Goal: Task Accomplishment & Management: Manage account settings

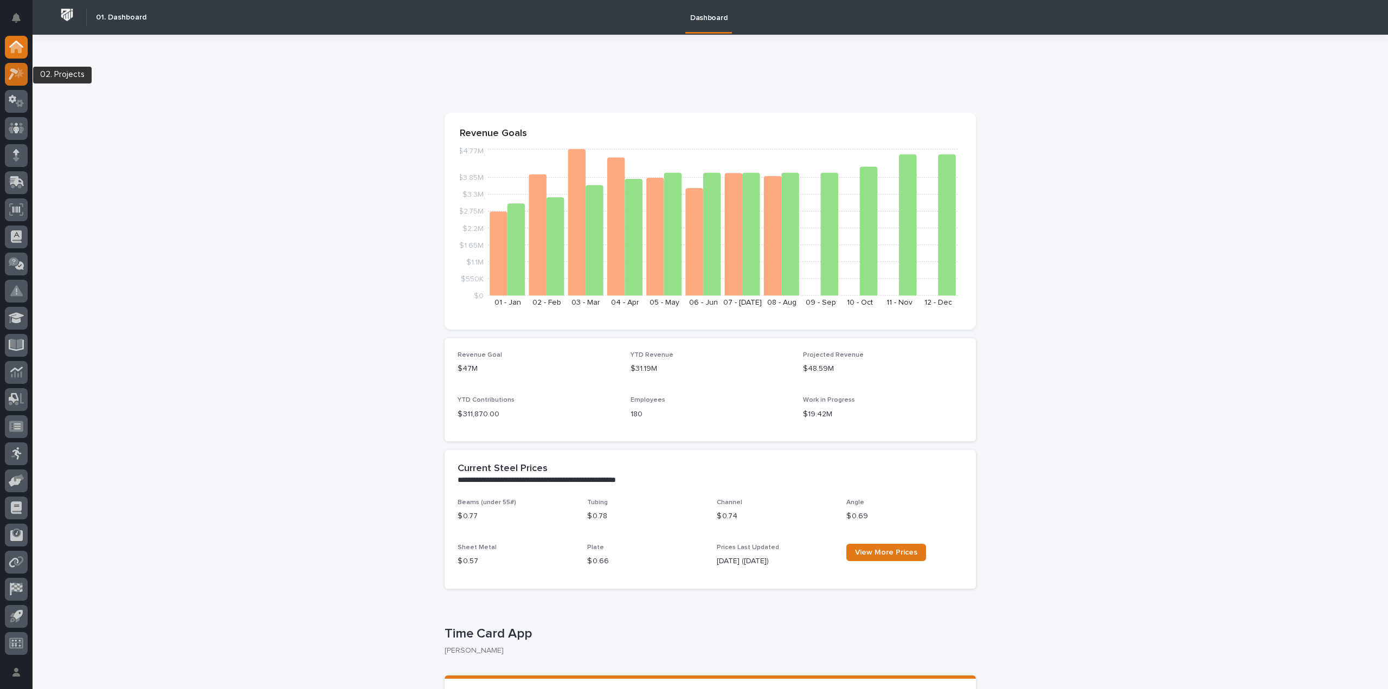
click at [17, 75] on icon at bounding box center [19, 72] width 9 height 11
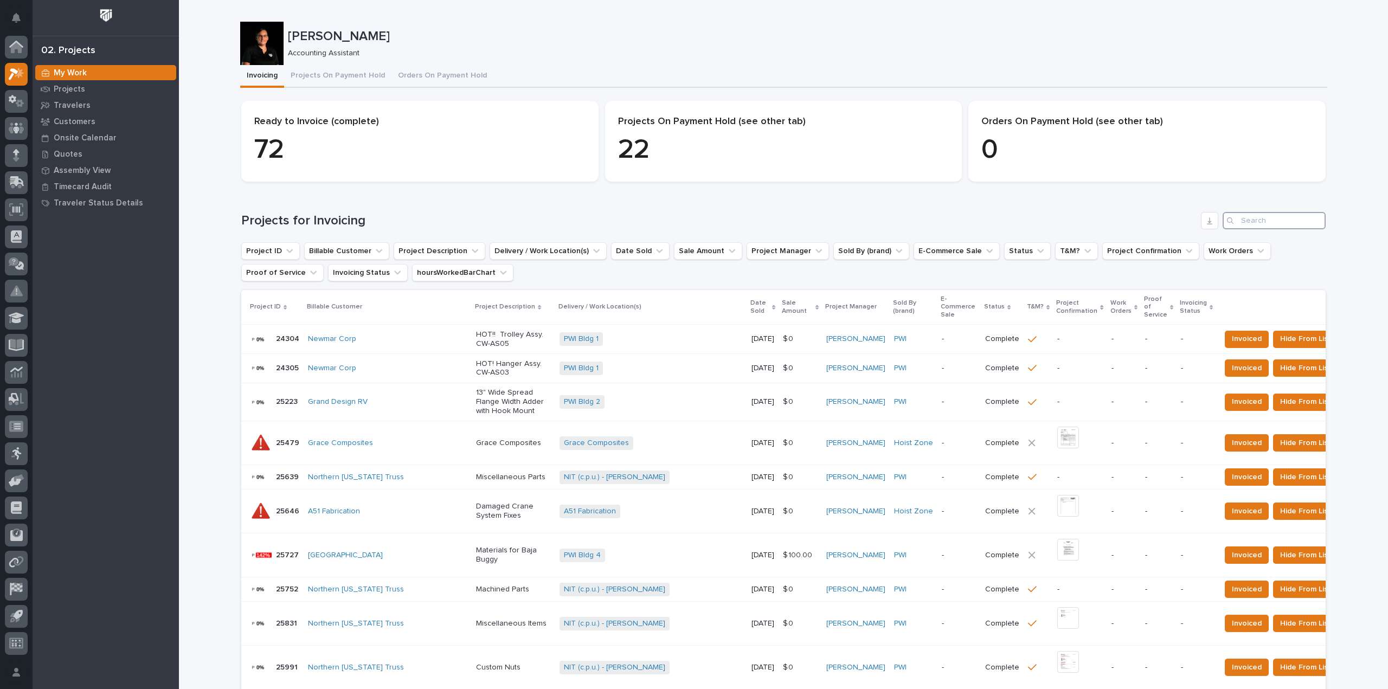
click at [1236, 218] on input "Search" at bounding box center [1273, 220] width 103 height 17
type input "27177"
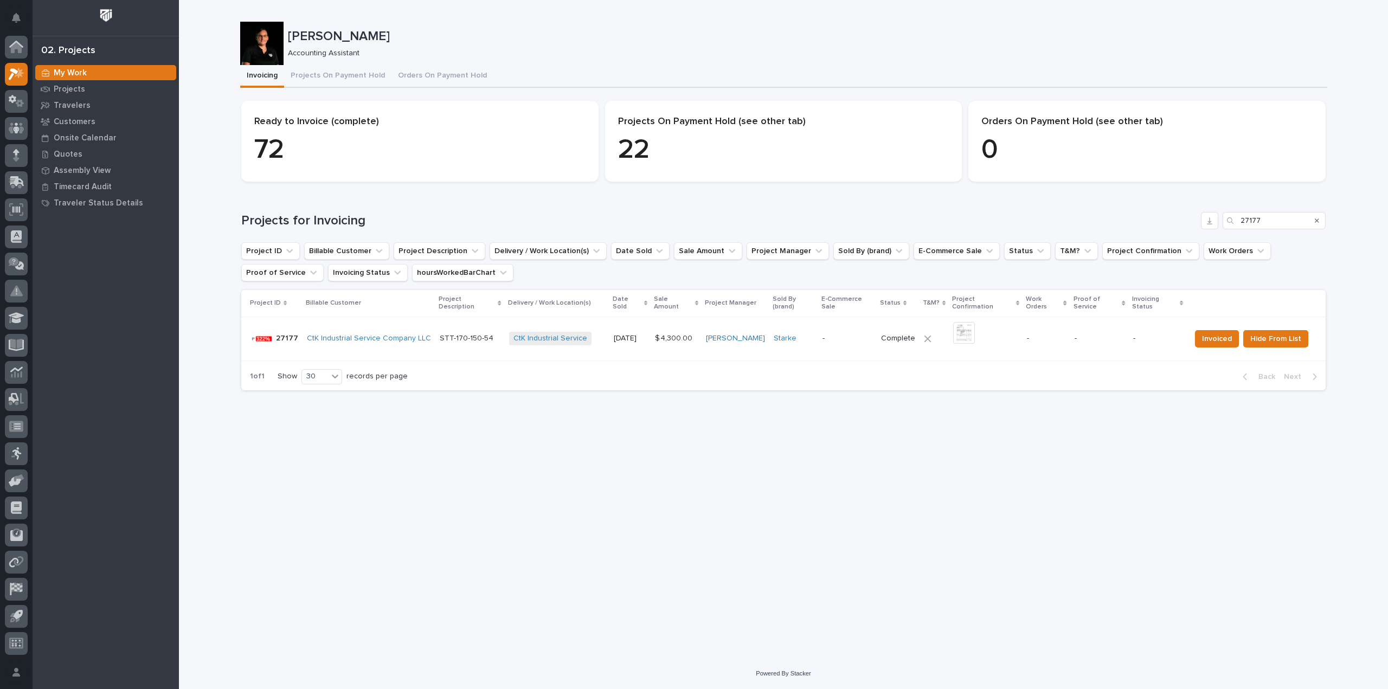
click at [857, 334] on p "-" at bounding box center [847, 338] width 50 height 9
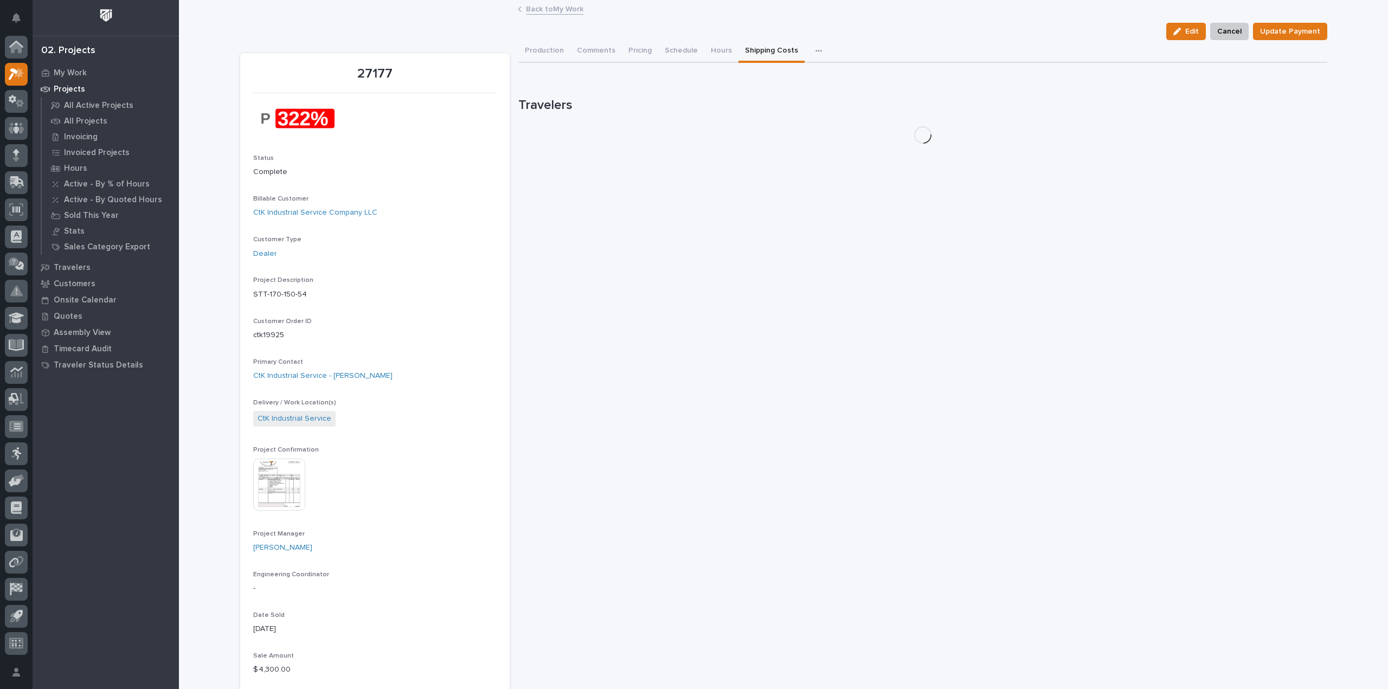
click at [754, 49] on button "Shipping Costs" at bounding box center [771, 51] width 66 height 23
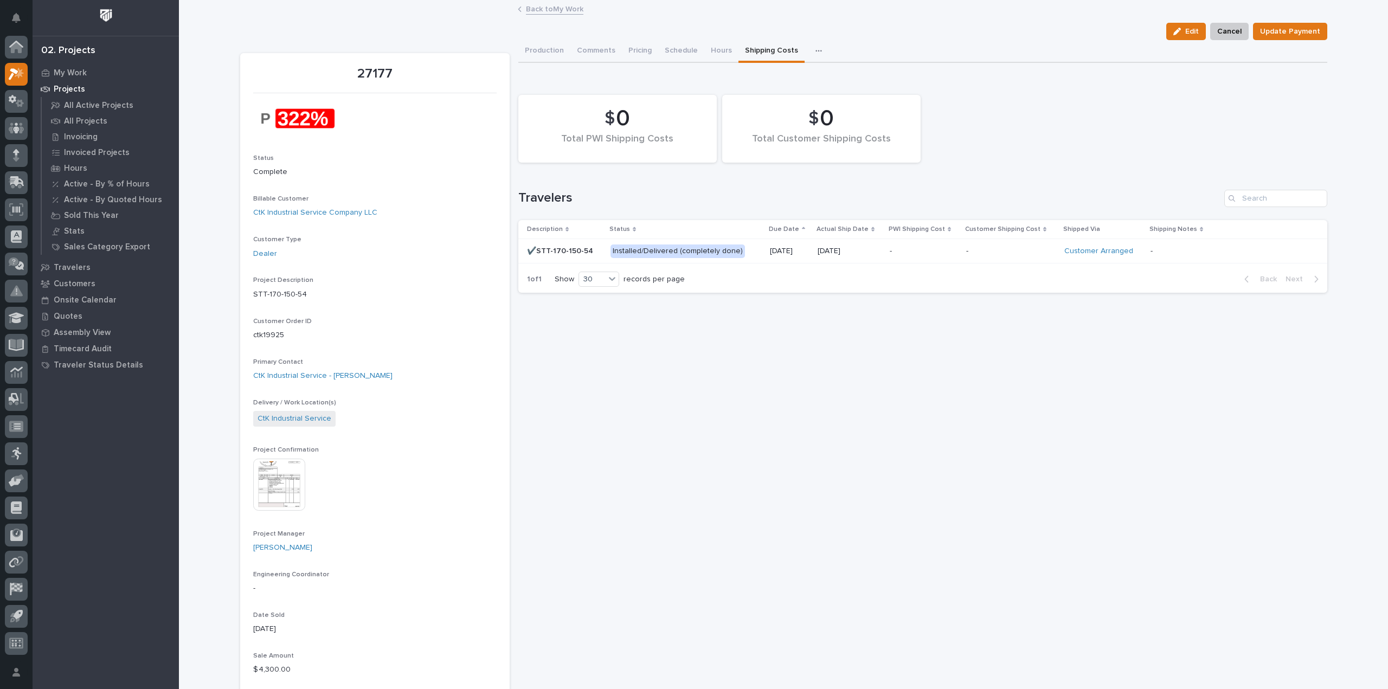
click at [591, 249] on p "✔️STT-170-150-54" at bounding box center [564, 251] width 75 height 9
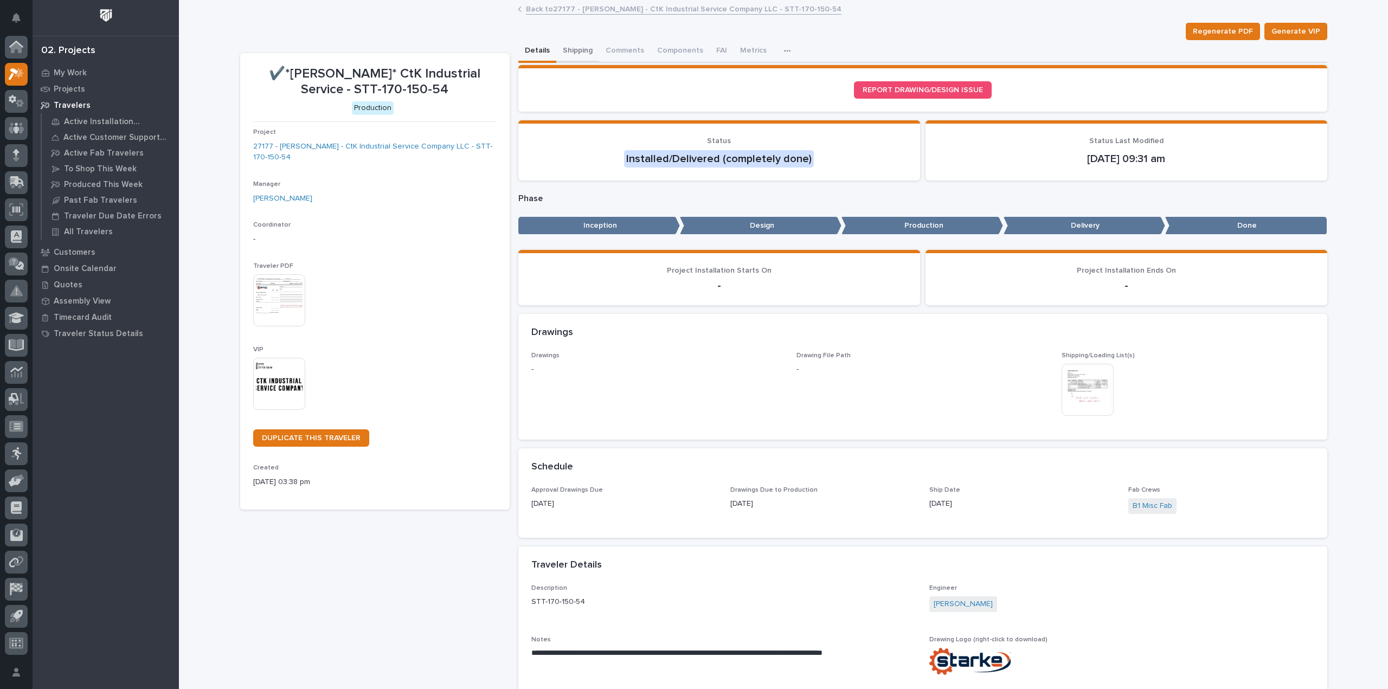
click at [572, 47] on button "Shipping" at bounding box center [577, 51] width 43 height 23
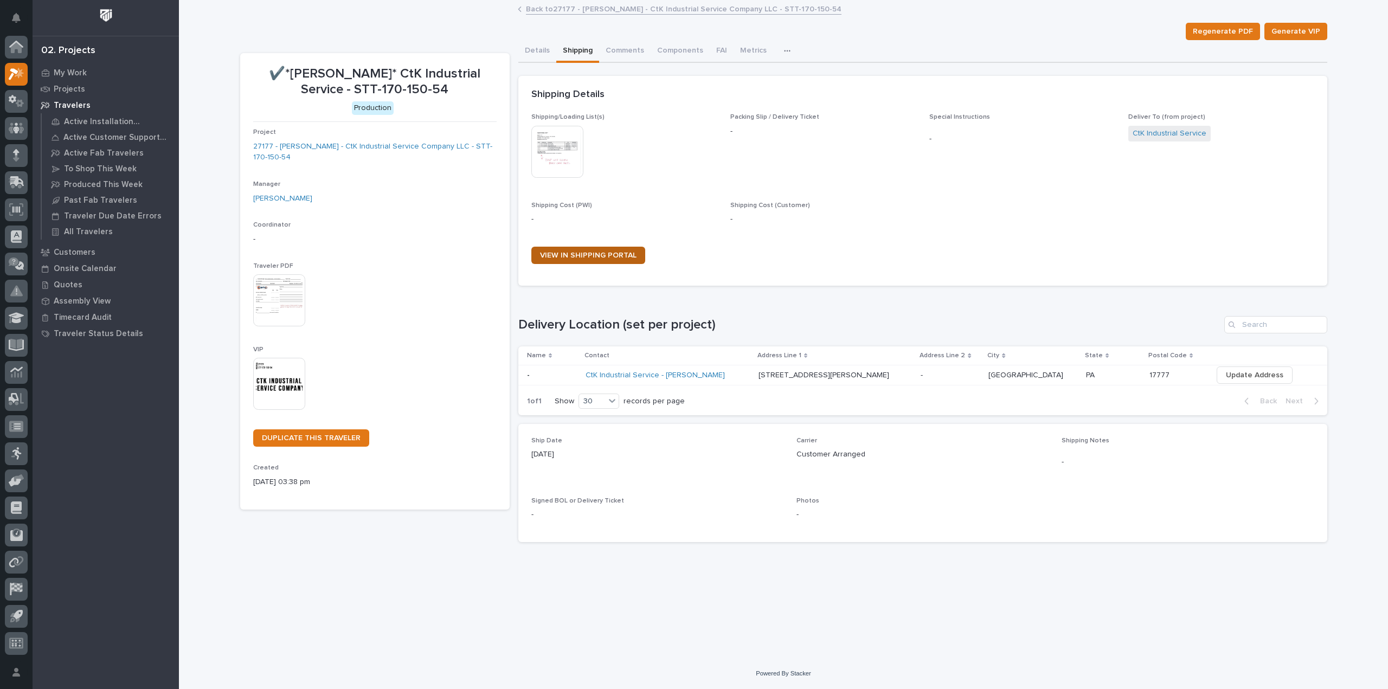
click at [594, 254] on span "VIEW IN SHIPPING PORTAL" at bounding box center [588, 255] width 96 height 8
click at [16, 45] on icon at bounding box center [16, 47] width 11 height 11
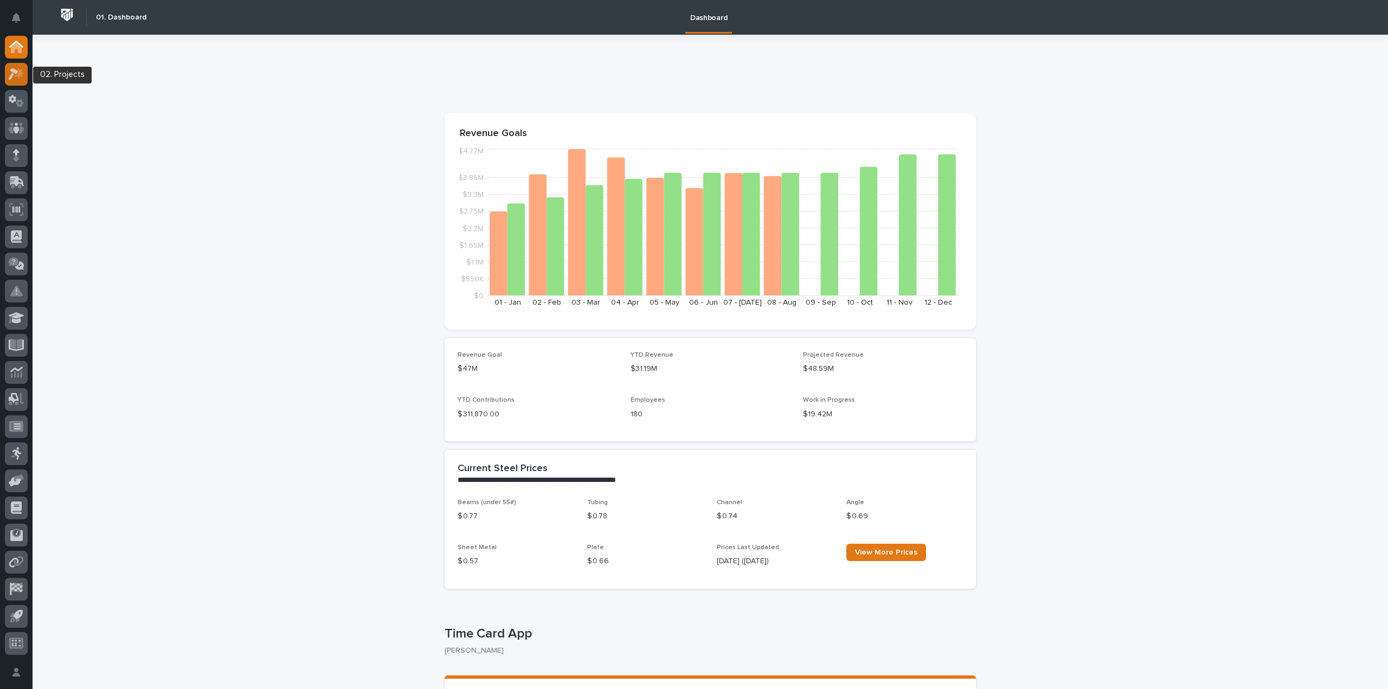
click at [11, 68] on icon at bounding box center [17, 74] width 16 height 12
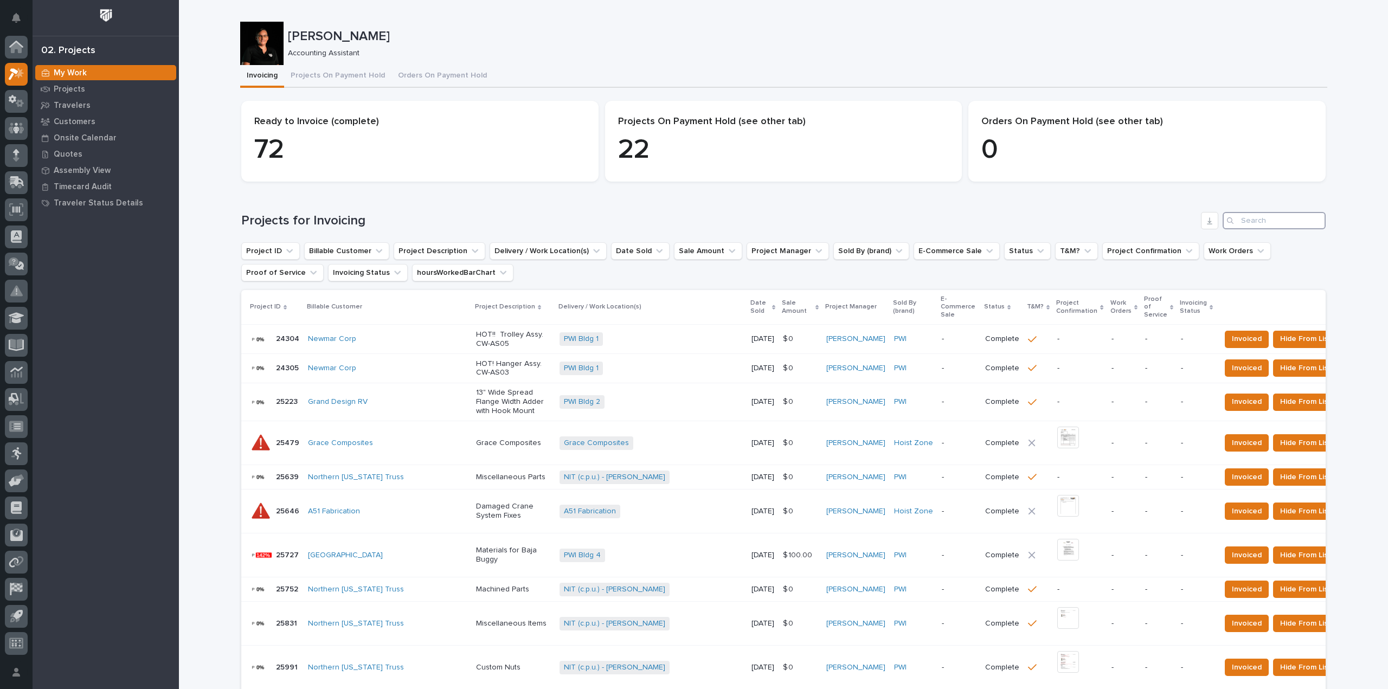
click at [1259, 223] on input "Search" at bounding box center [1273, 220] width 103 height 17
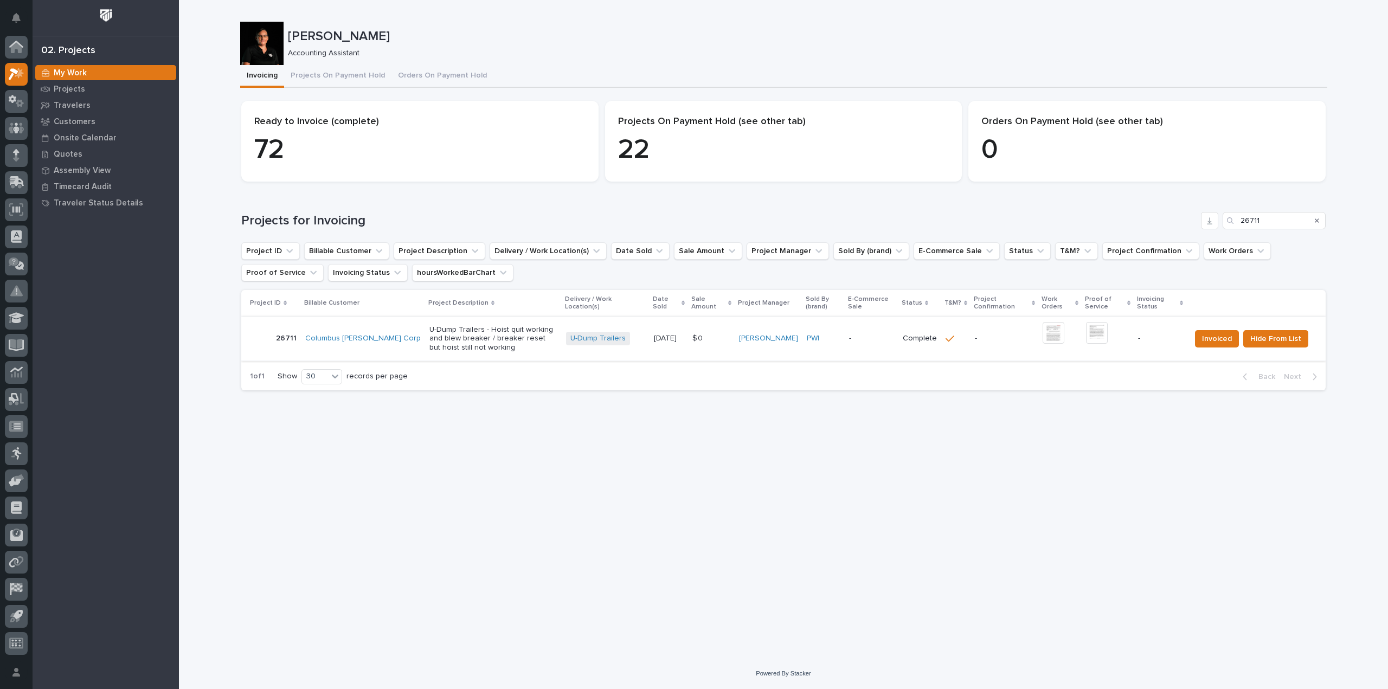
click at [1055, 336] on img at bounding box center [1053, 333] width 22 height 22
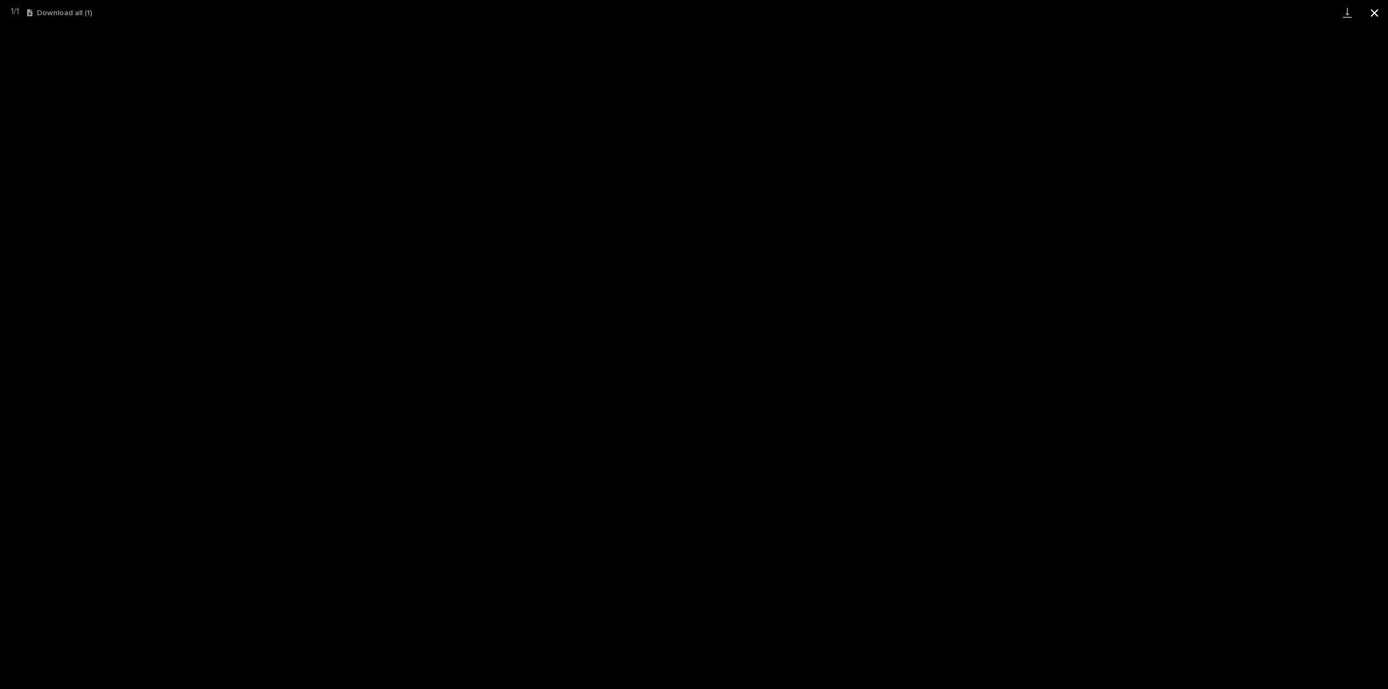
click at [1375, 7] on button "Close gallery" at bounding box center [1373, 12] width 27 height 25
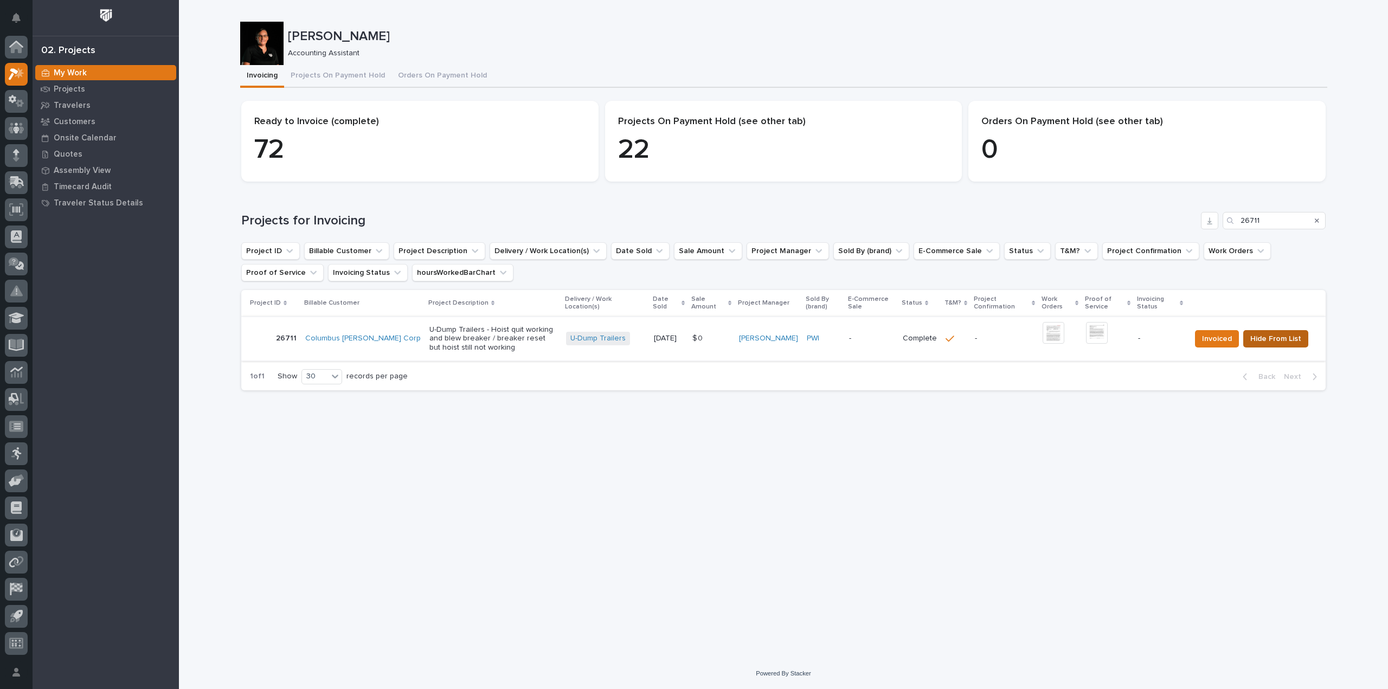
click at [1259, 347] on button "Hide From List" at bounding box center [1275, 338] width 65 height 17
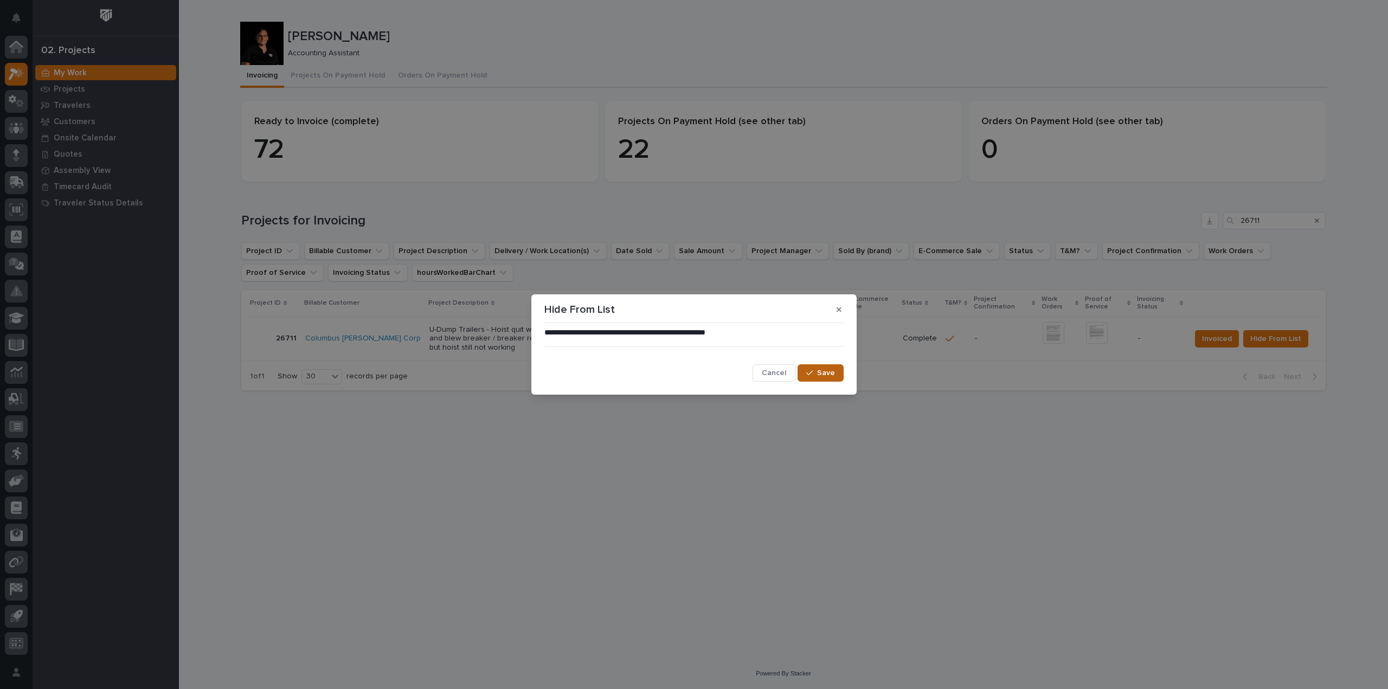
click at [827, 377] on span "Save" at bounding box center [826, 373] width 18 height 10
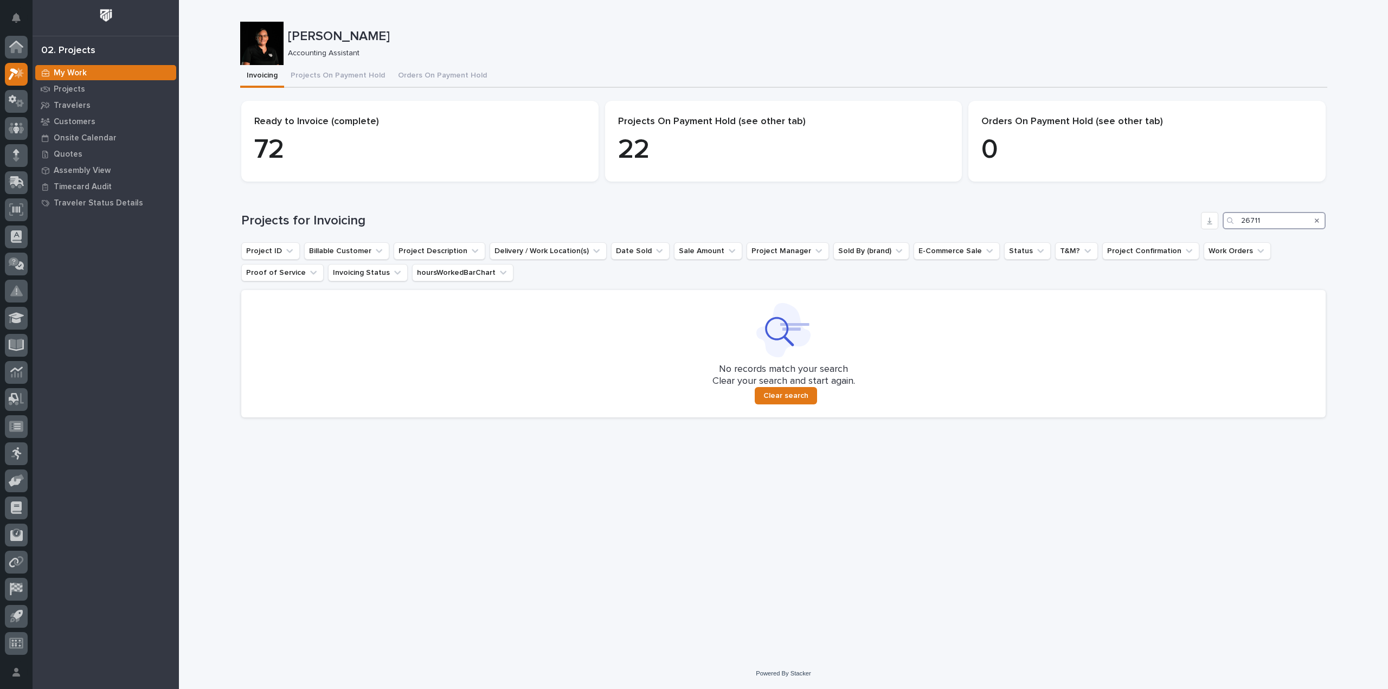
drag, startPoint x: 1272, startPoint y: 218, endPoint x: 1188, endPoint y: 221, distance: 84.0
click at [1188, 221] on div "Projects for Invoicing 26711" at bounding box center [783, 220] width 1084 height 17
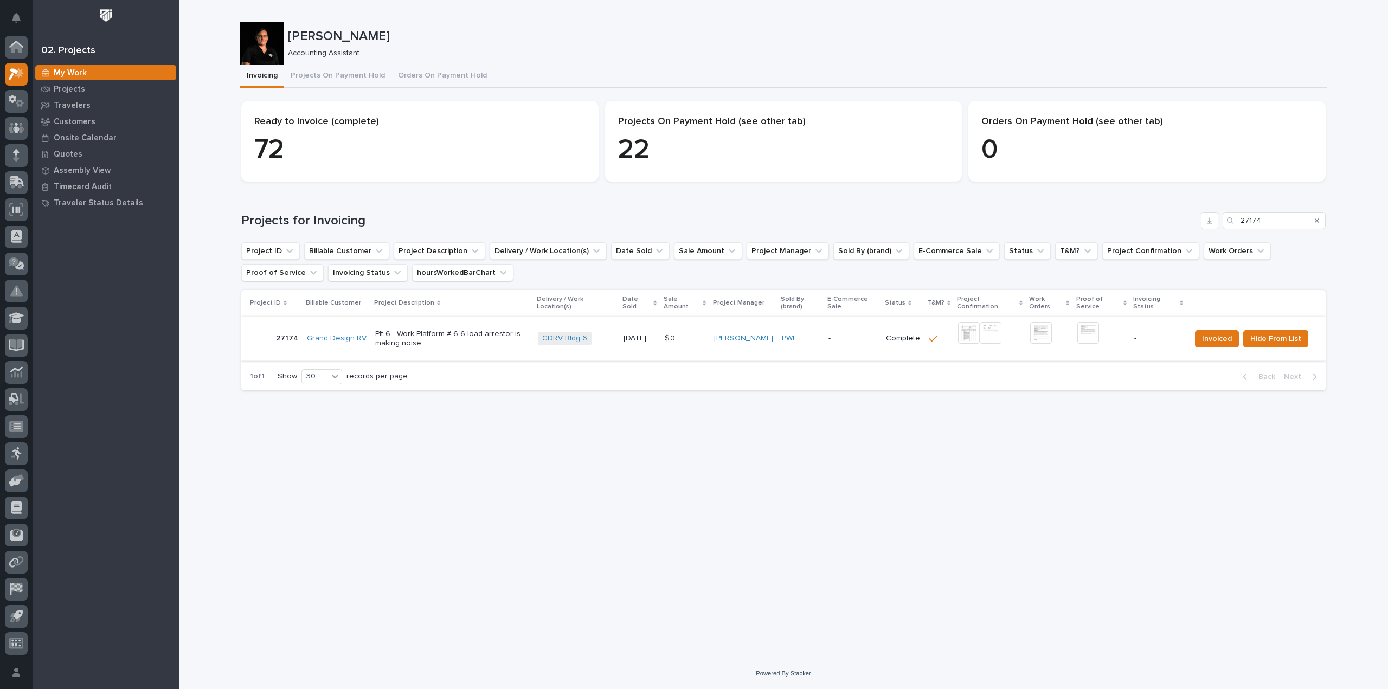
click at [971, 338] on img at bounding box center [969, 333] width 22 height 22
click at [1093, 333] on img at bounding box center [1088, 333] width 22 height 22
click at [1089, 332] on img at bounding box center [1088, 333] width 22 height 22
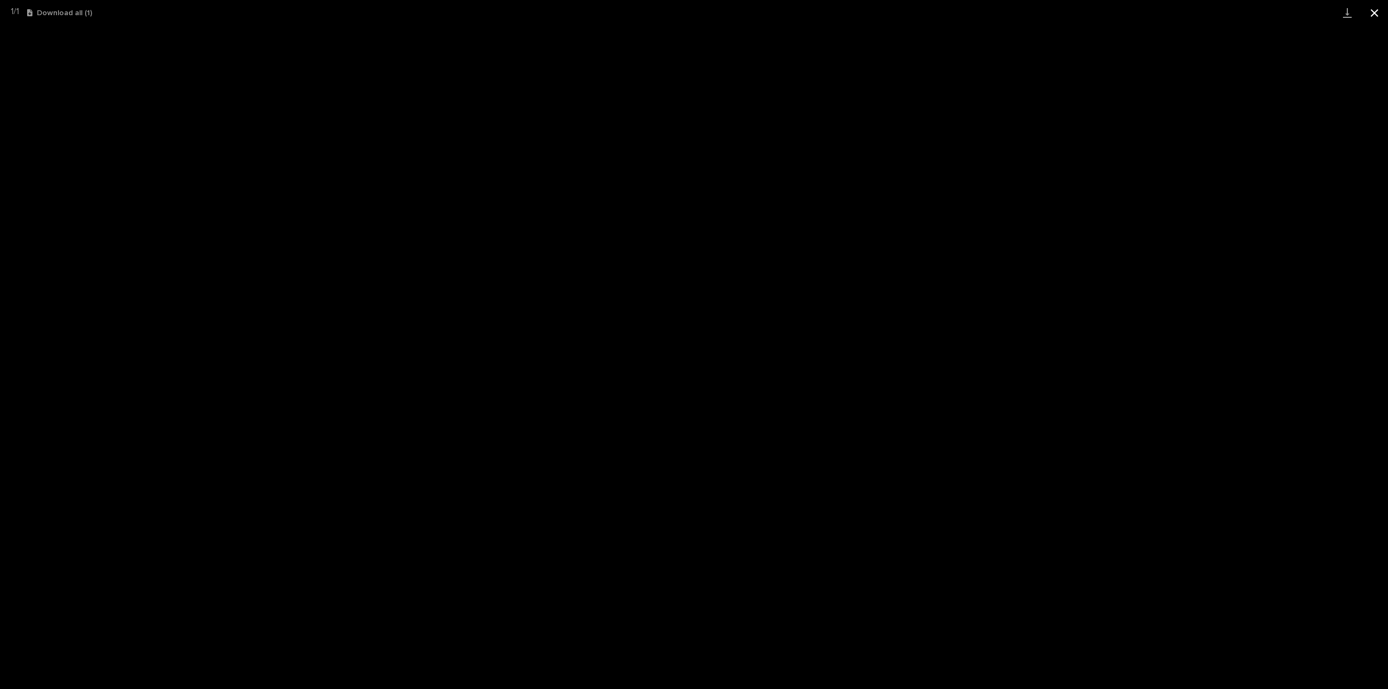
click at [1370, 10] on button "Close gallery" at bounding box center [1373, 12] width 27 height 25
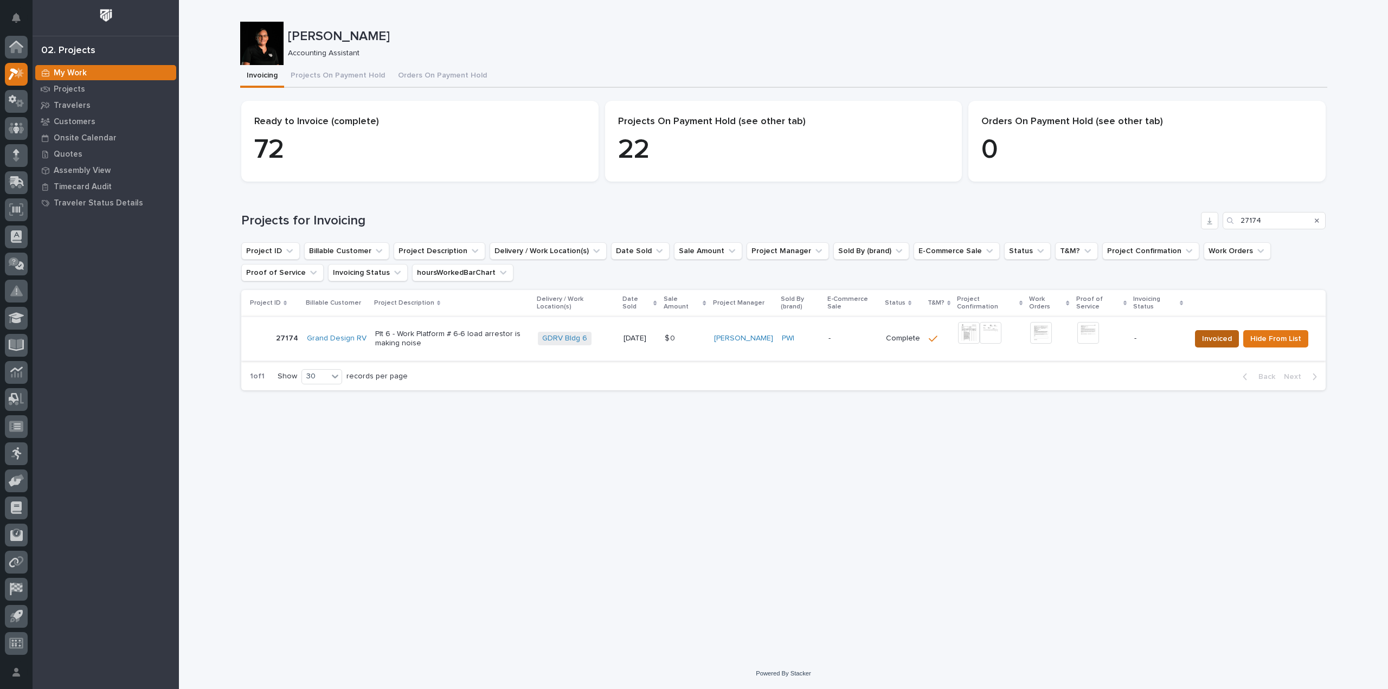
click at [1234, 337] on button "Invoiced" at bounding box center [1217, 338] width 44 height 17
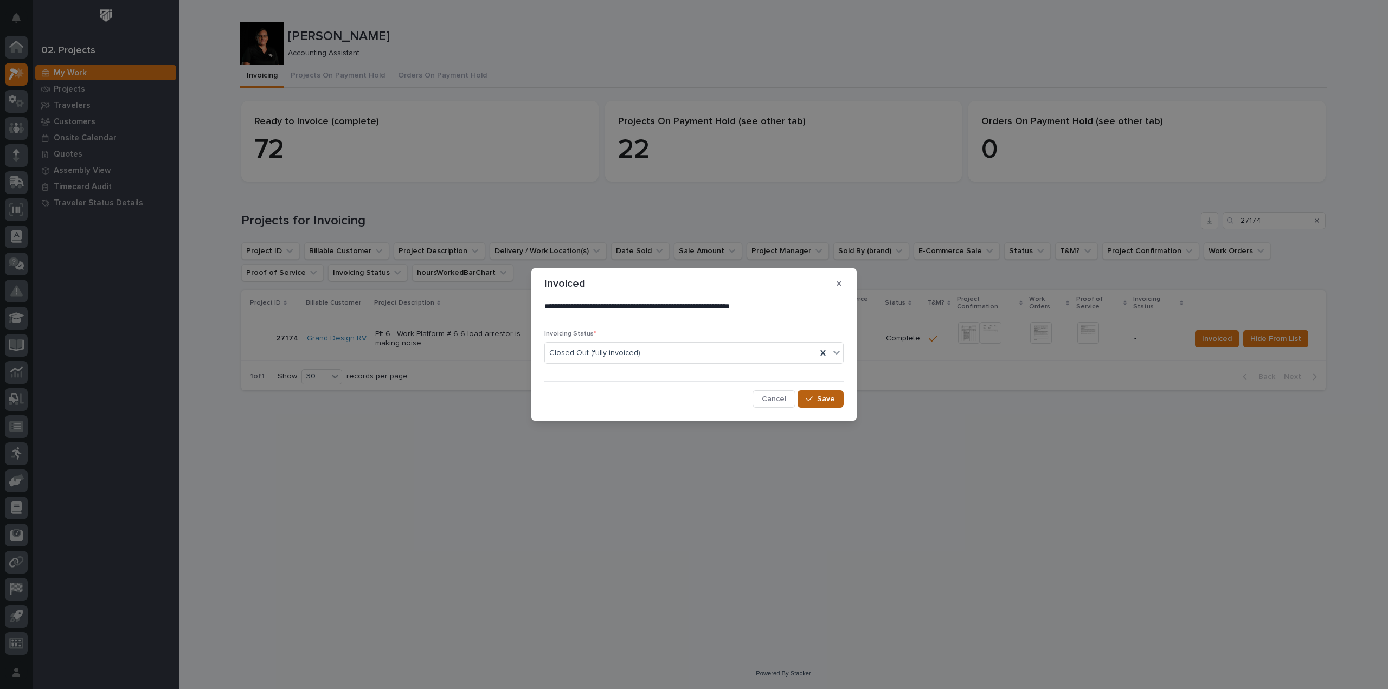
click at [820, 401] on span "Save" at bounding box center [826, 399] width 18 height 10
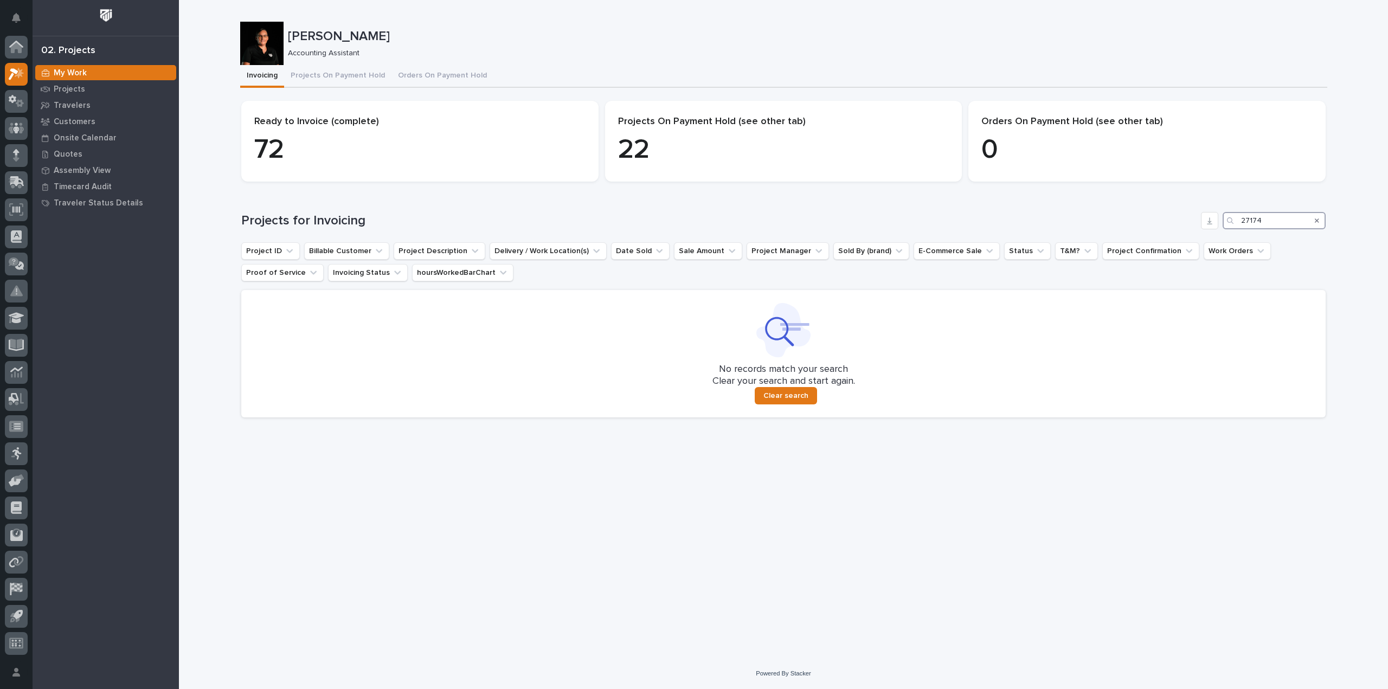
drag, startPoint x: 1264, startPoint y: 225, endPoint x: 1157, endPoint y: 217, distance: 107.0
click at [1159, 225] on div "Projects for Invoicing 27174" at bounding box center [783, 220] width 1084 height 17
type input "27187"
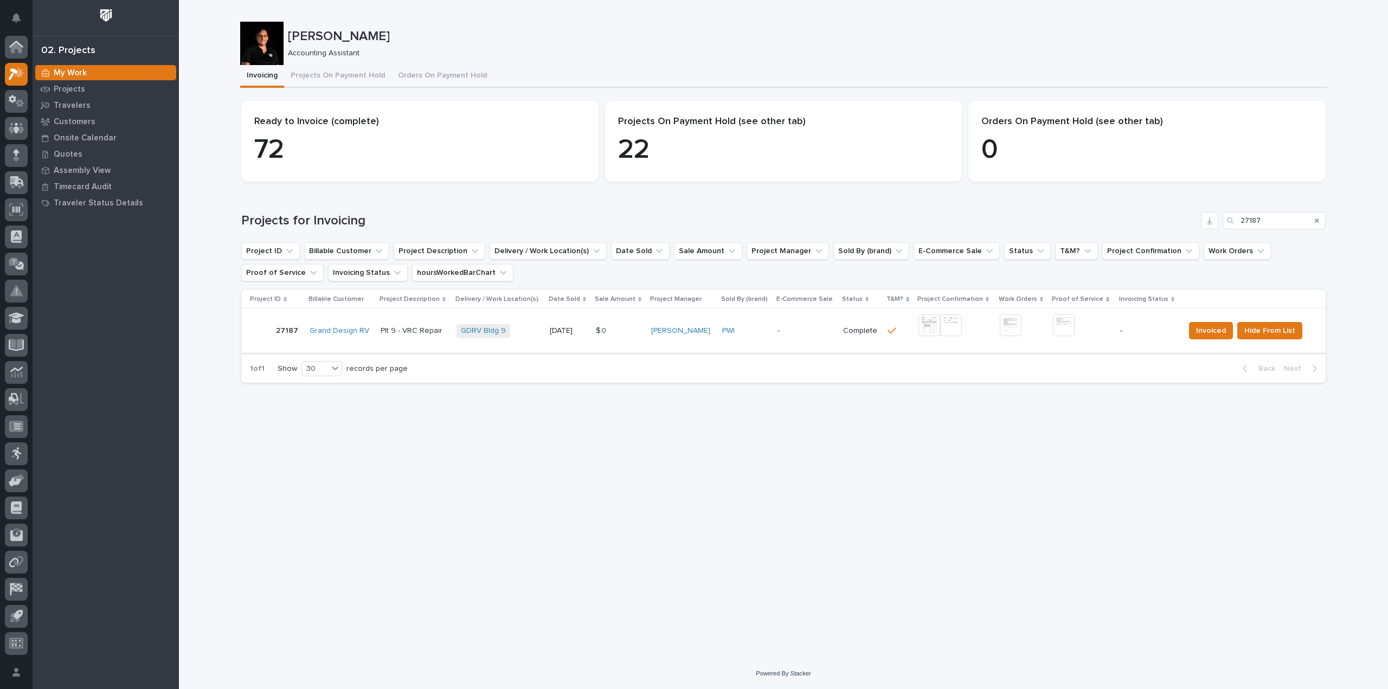
click at [926, 326] on img at bounding box center [929, 325] width 22 height 22
click at [1060, 326] on img at bounding box center [1064, 325] width 22 height 22
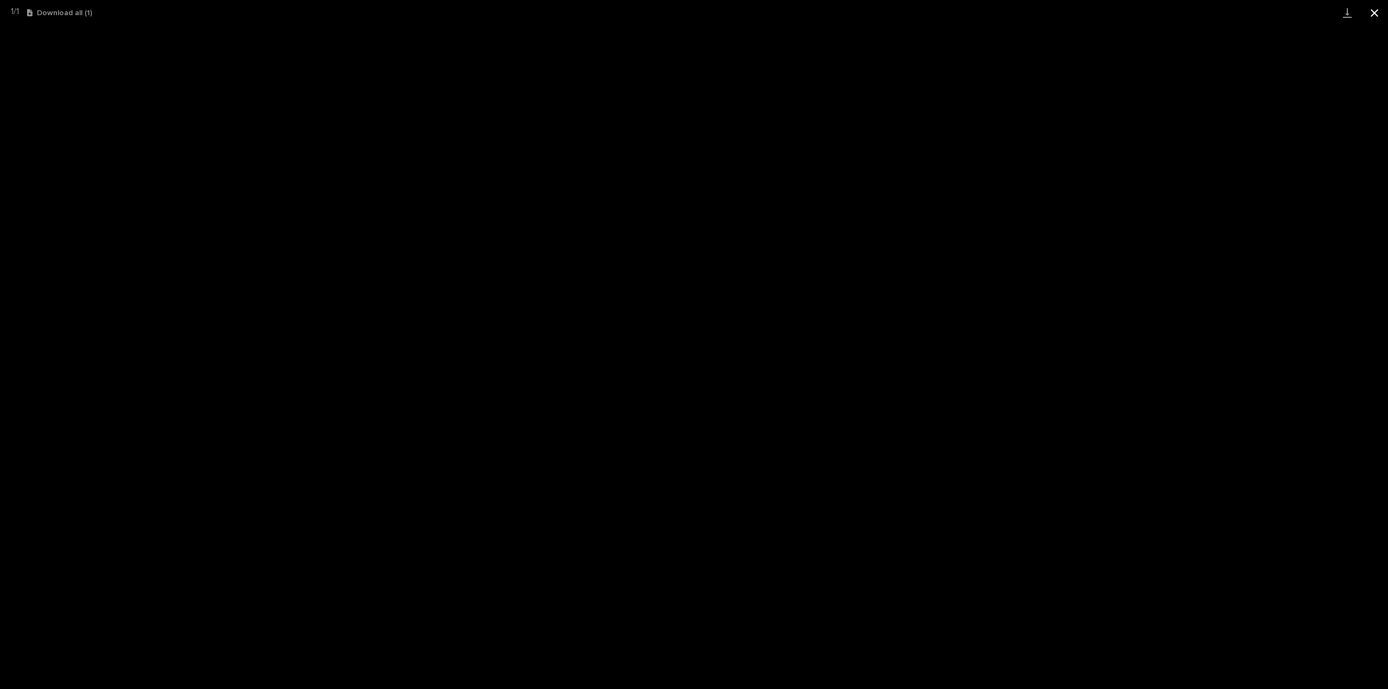
click at [1375, 9] on button "Close gallery" at bounding box center [1373, 12] width 27 height 25
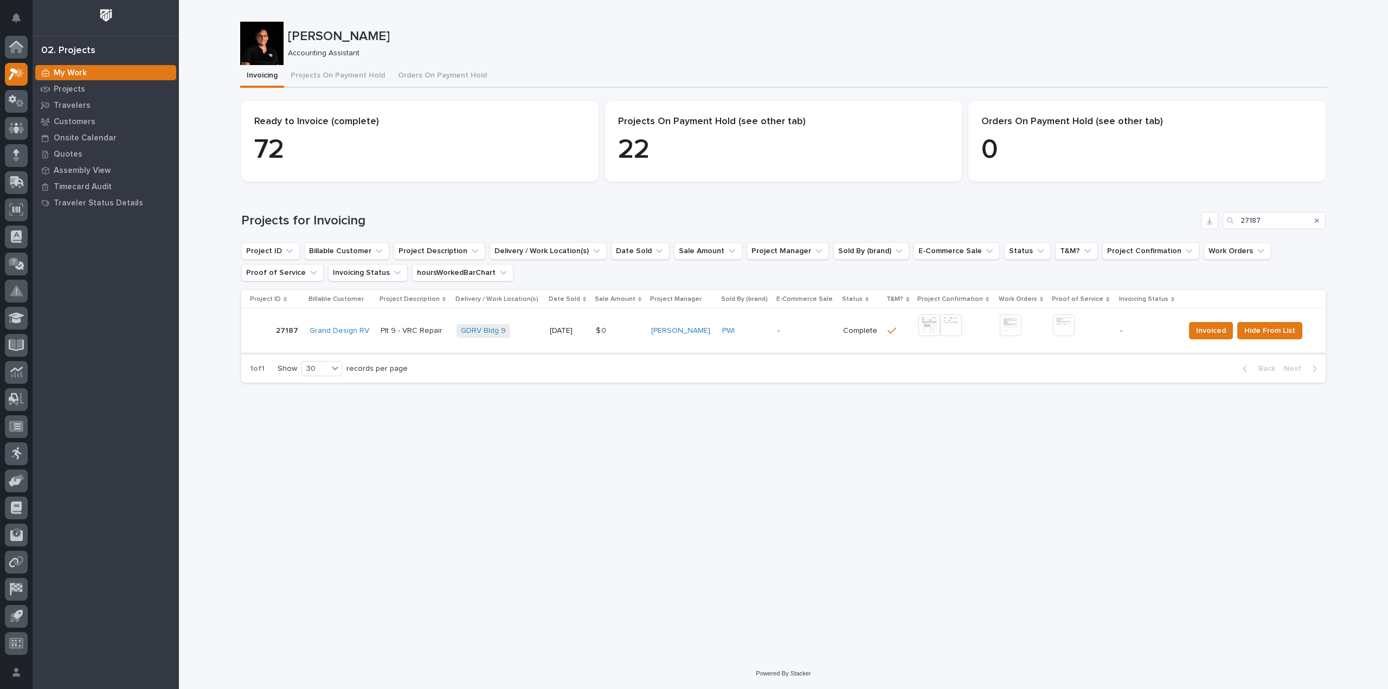
click at [1058, 332] on img at bounding box center [1064, 325] width 22 height 22
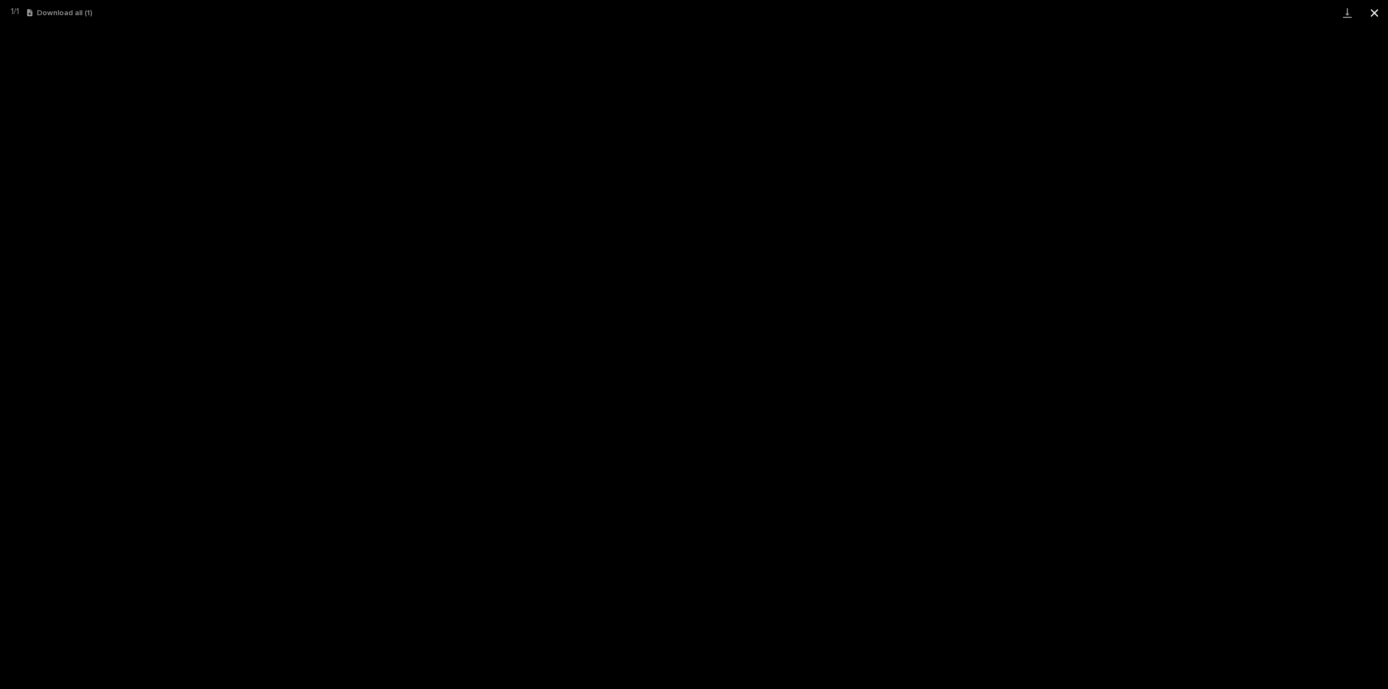
click at [1375, 14] on button "Close gallery" at bounding box center [1373, 12] width 27 height 25
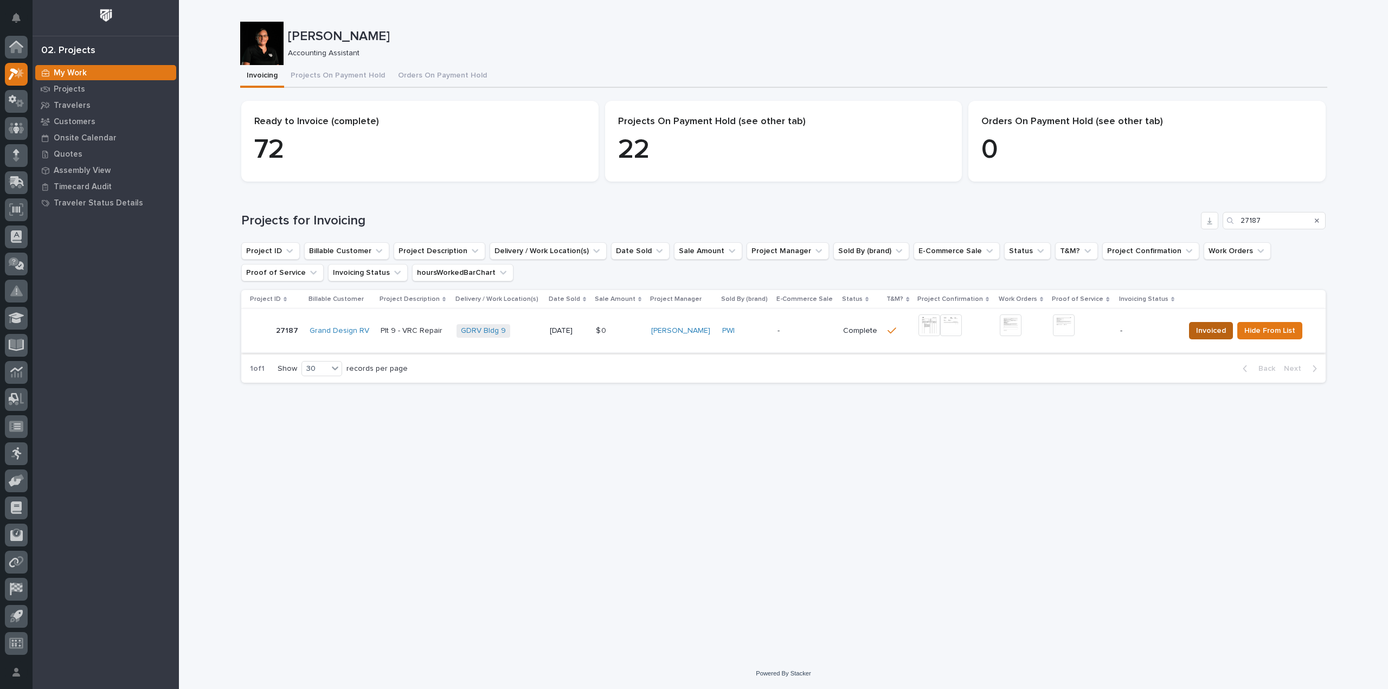
click at [1211, 330] on span "Invoiced" at bounding box center [1211, 330] width 30 height 13
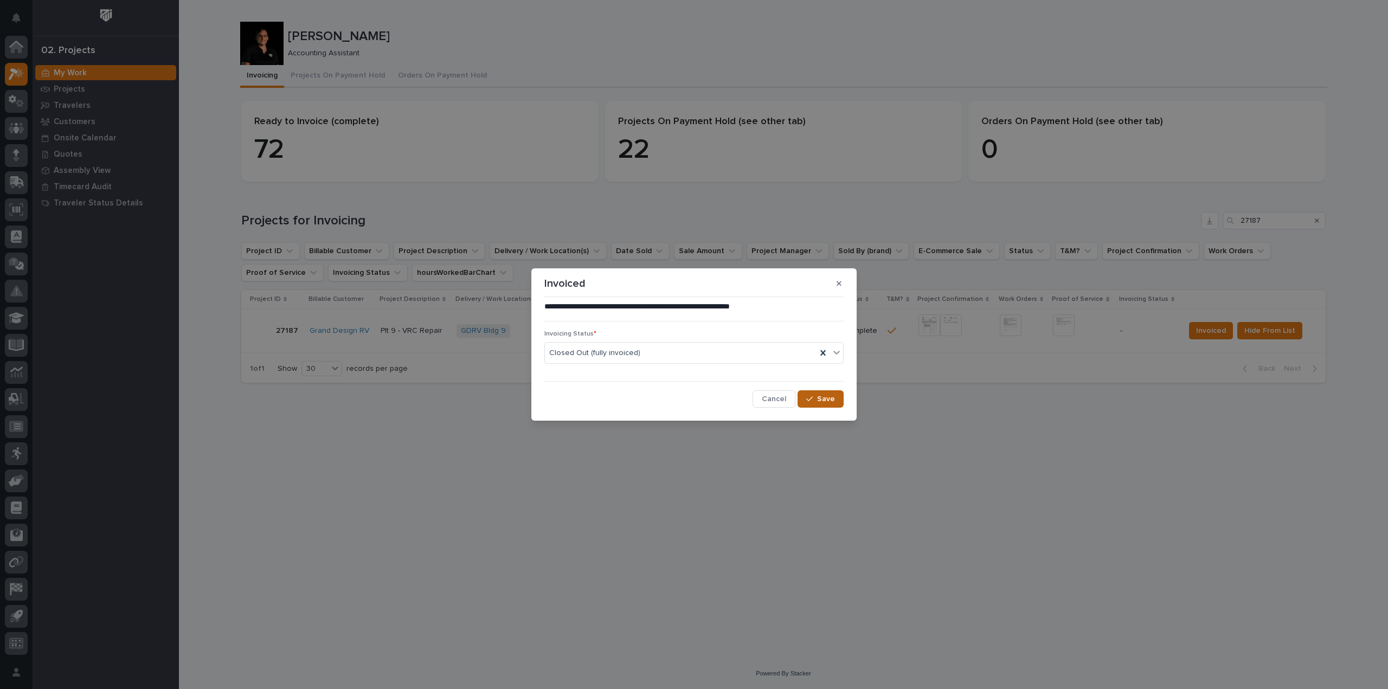
click at [817, 398] on button "Save" at bounding box center [820, 398] width 46 height 17
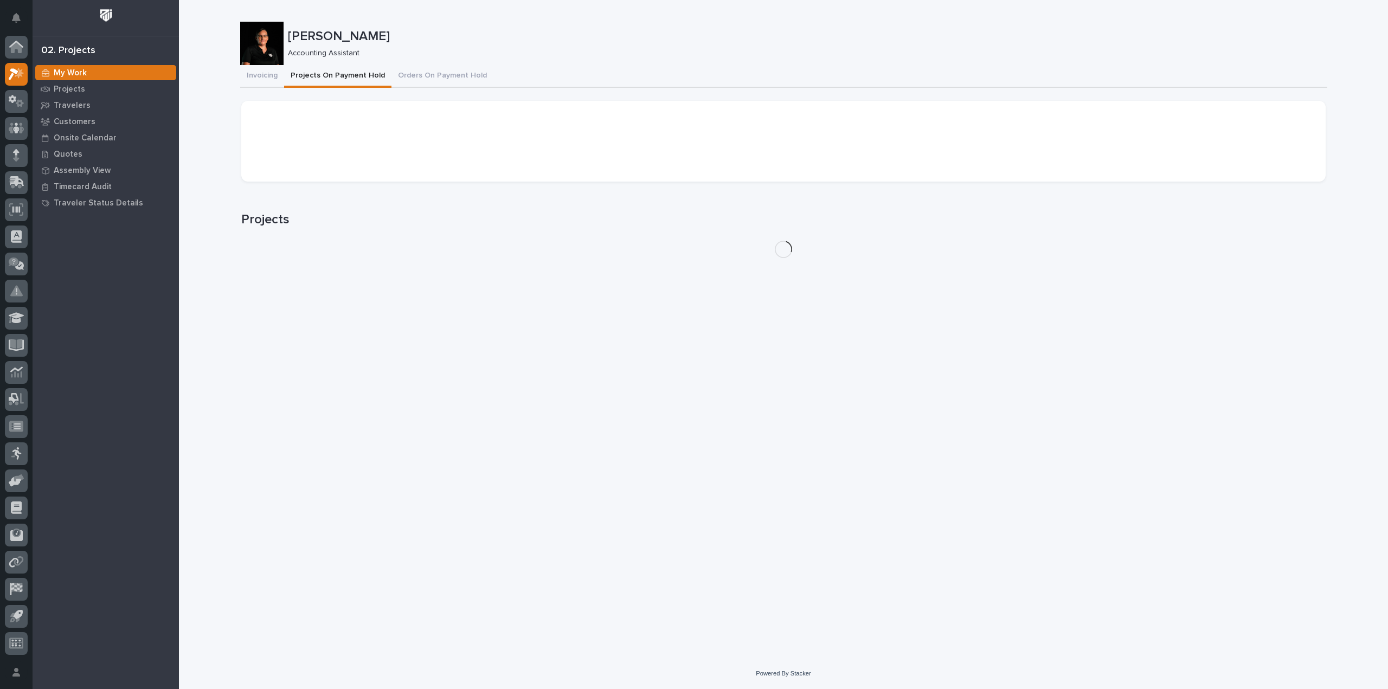
click at [342, 77] on button "Projects On Payment Hold" at bounding box center [337, 76] width 107 height 23
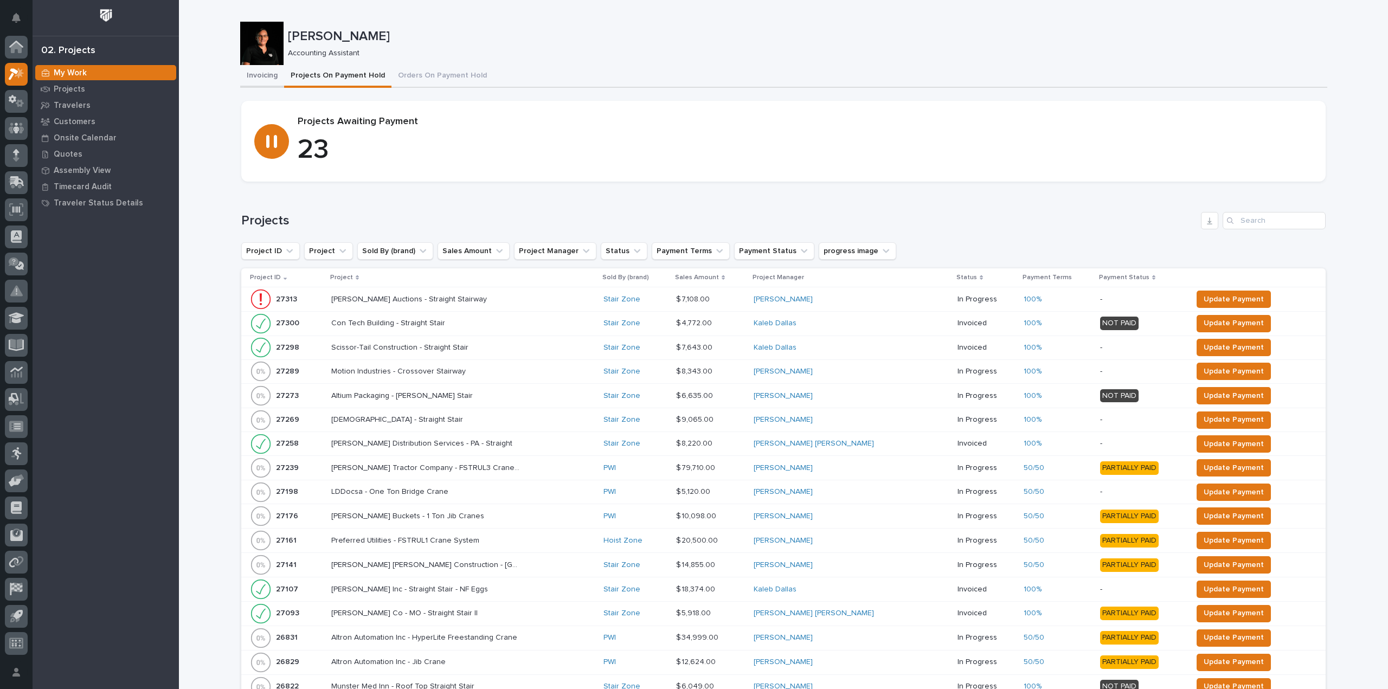
click at [262, 79] on button "Invoicing" at bounding box center [262, 76] width 44 height 23
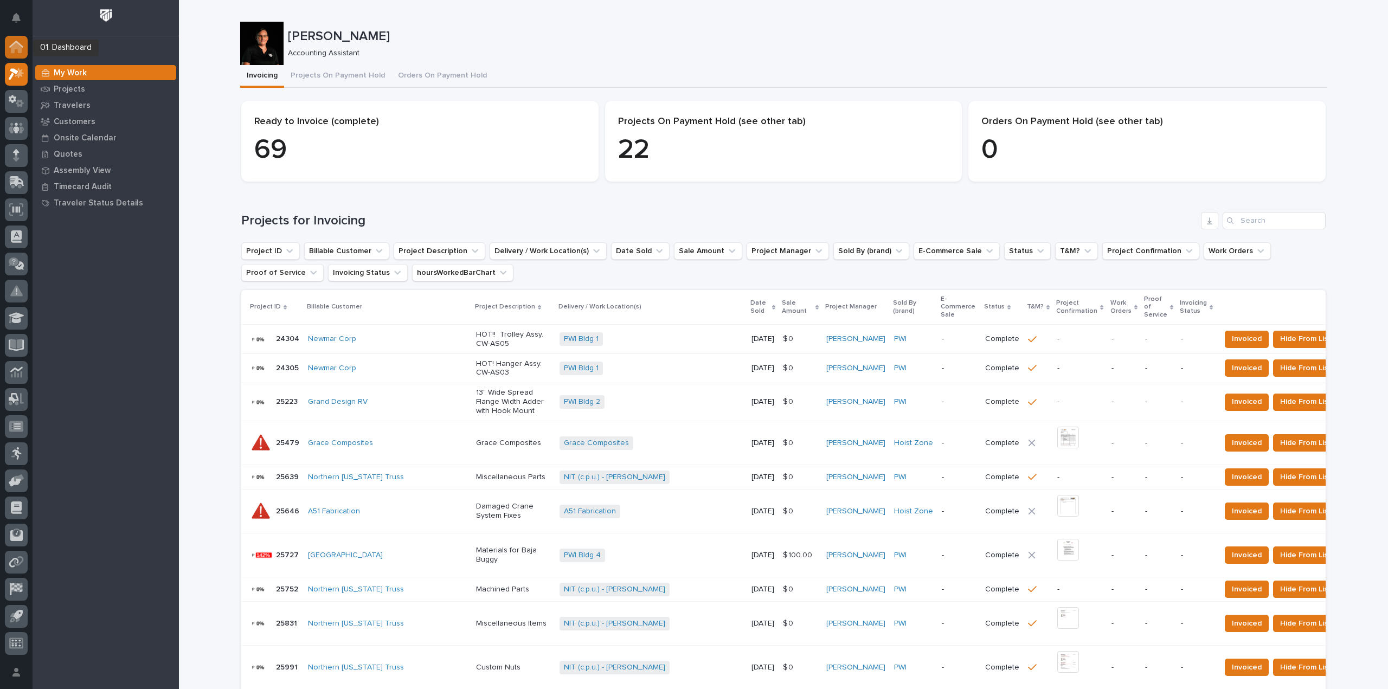
click at [16, 49] on icon at bounding box center [16, 47] width 14 height 12
